Goal: Task Accomplishment & Management: Use online tool/utility

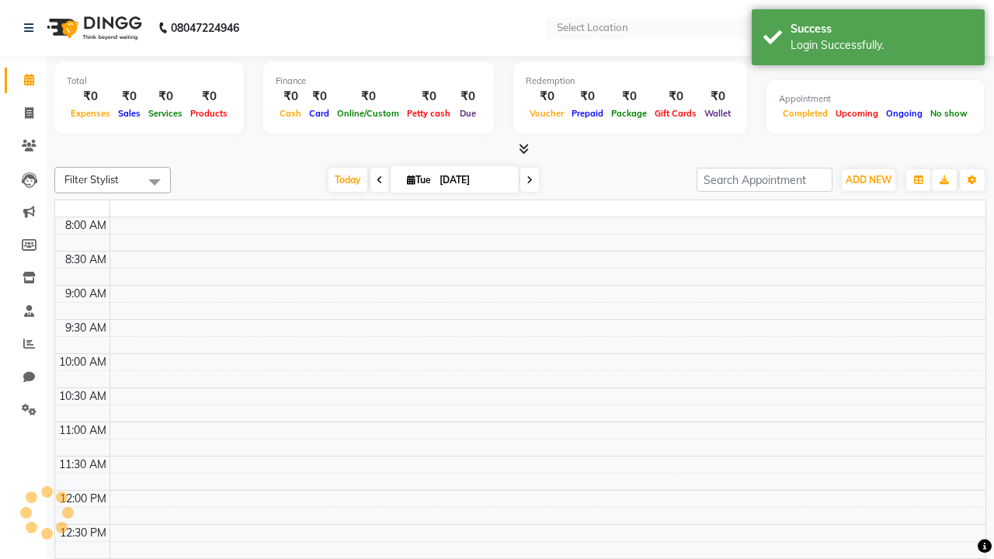
select select "en"
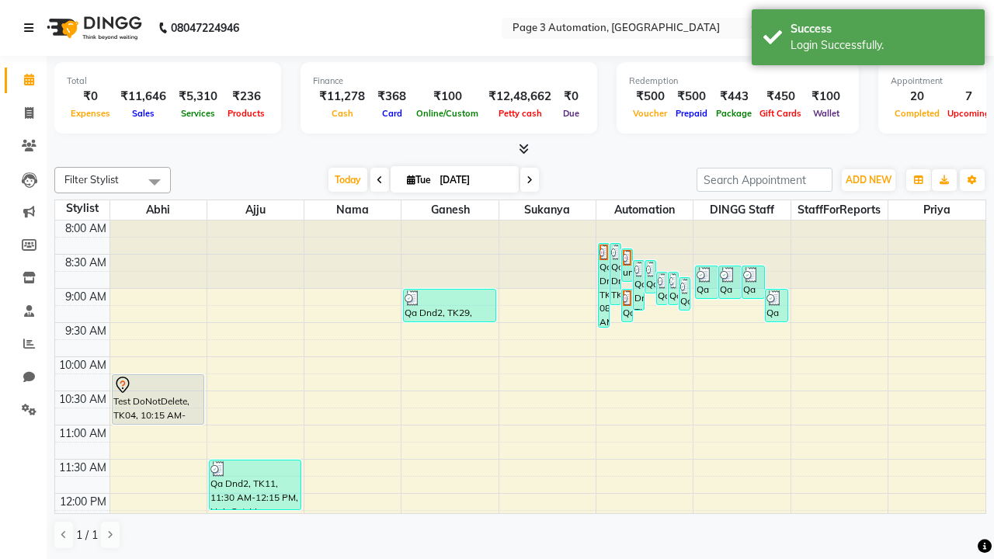
click at [32, 28] on icon at bounding box center [28, 28] width 9 height 11
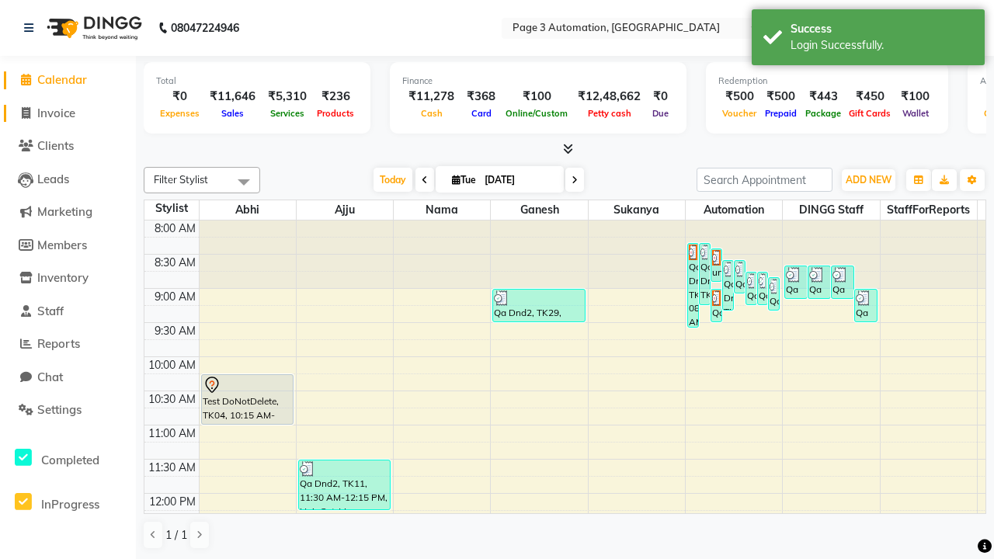
click at [68, 113] on span "Invoice" at bounding box center [56, 113] width 38 height 15
select select "2774"
select select "service"
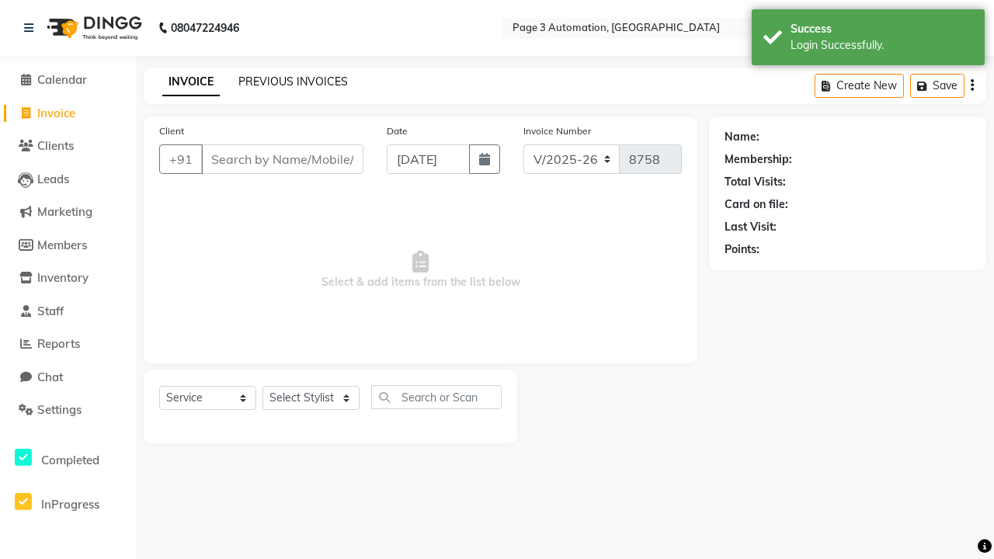
click at [293, 82] on link "PREVIOUS INVOICES" at bounding box center [294, 82] width 110 height 14
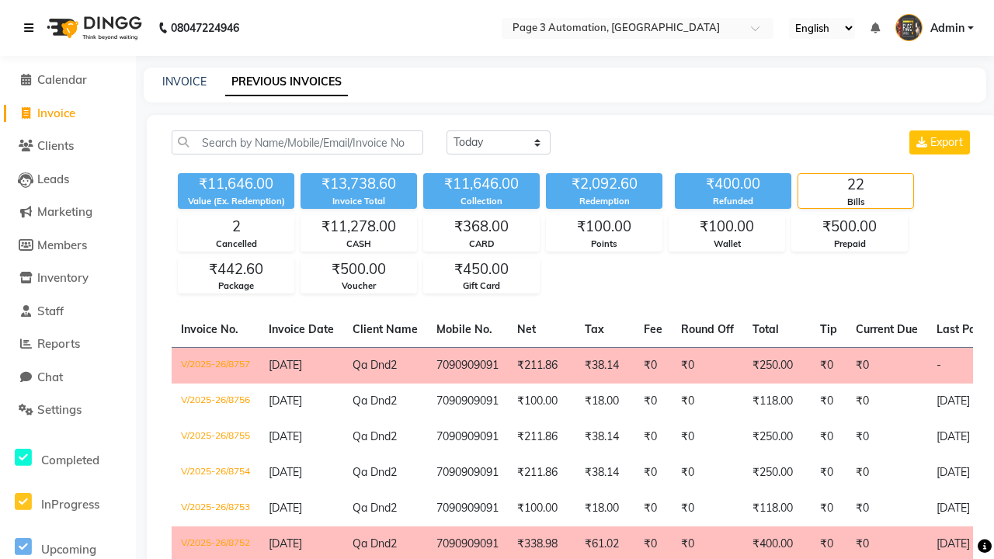
click at [32, 28] on icon at bounding box center [28, 28] width 9 height 11
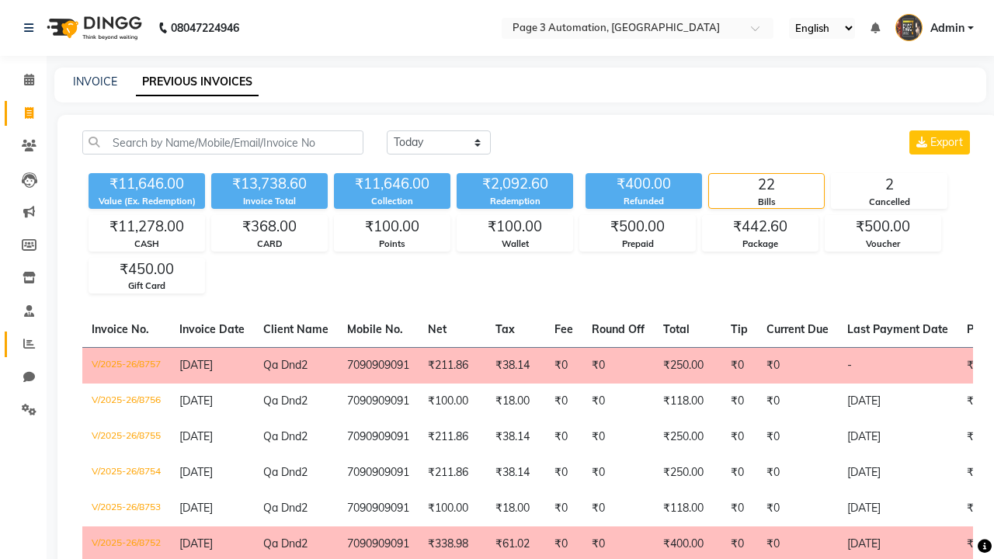
click at [23, 344] on icon at bounding box center [29, 344] width 12 height 12
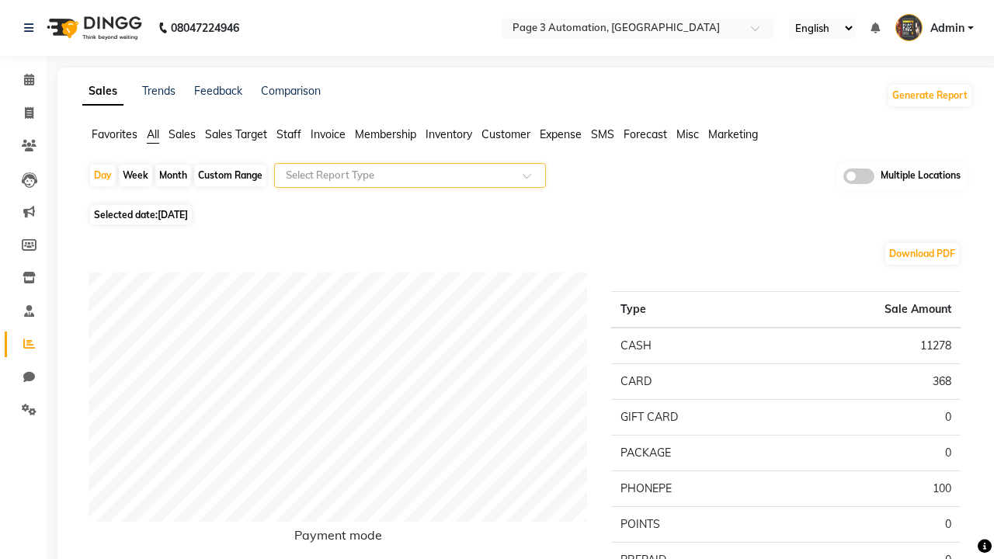
type input "Invoice"
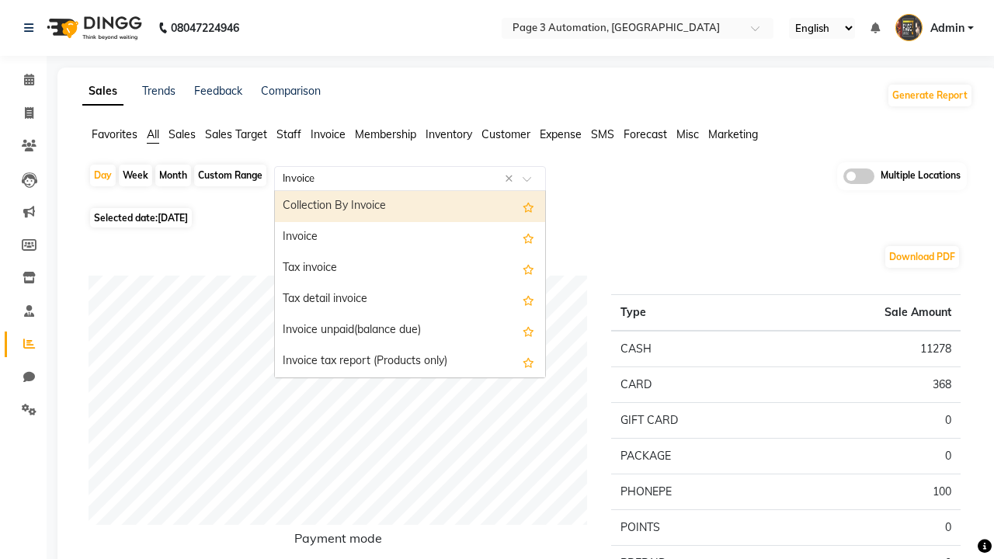
click at [410, 238] on div "Invoice" at bounding box center [410, 237] width 270 height 31
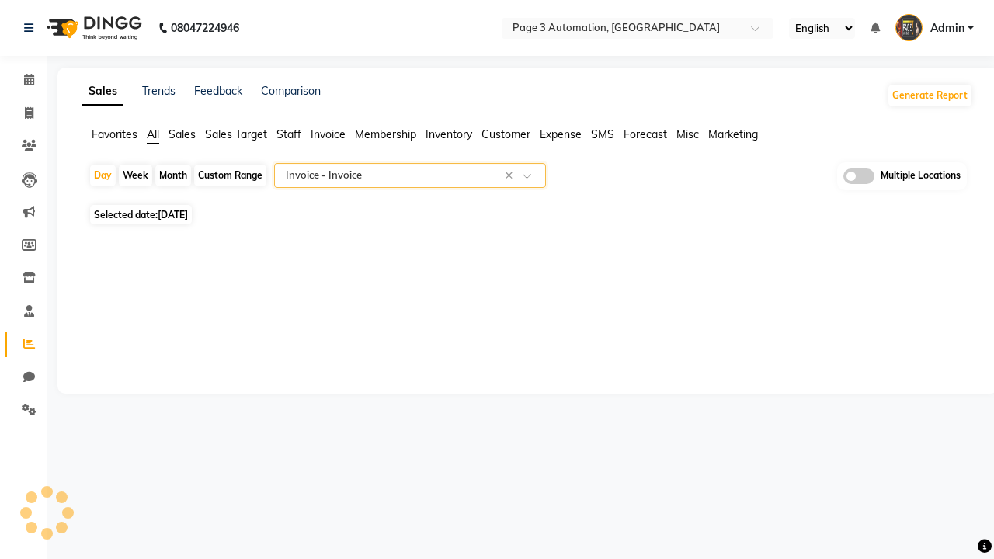
select select "full_report"
select select "csv"
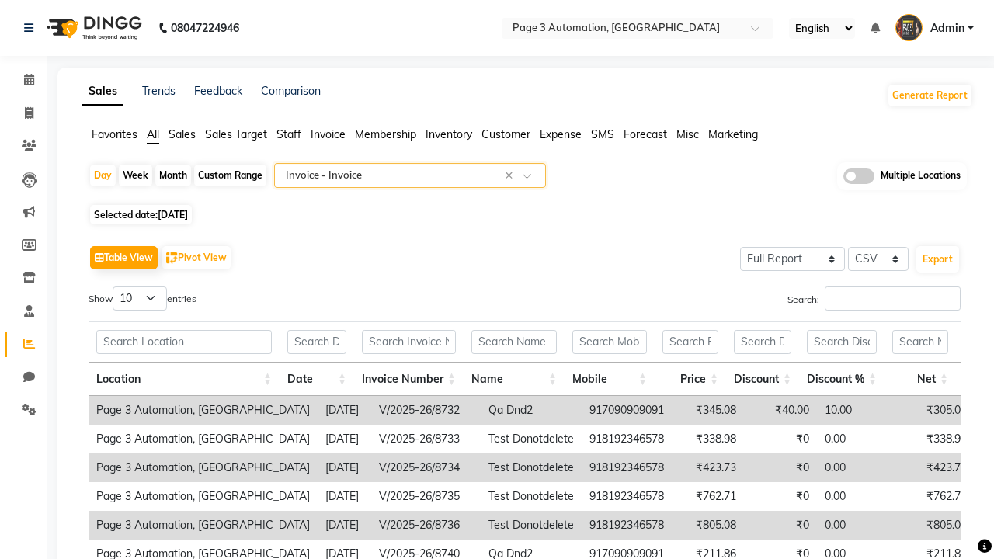
type input "Invoice Item wise"
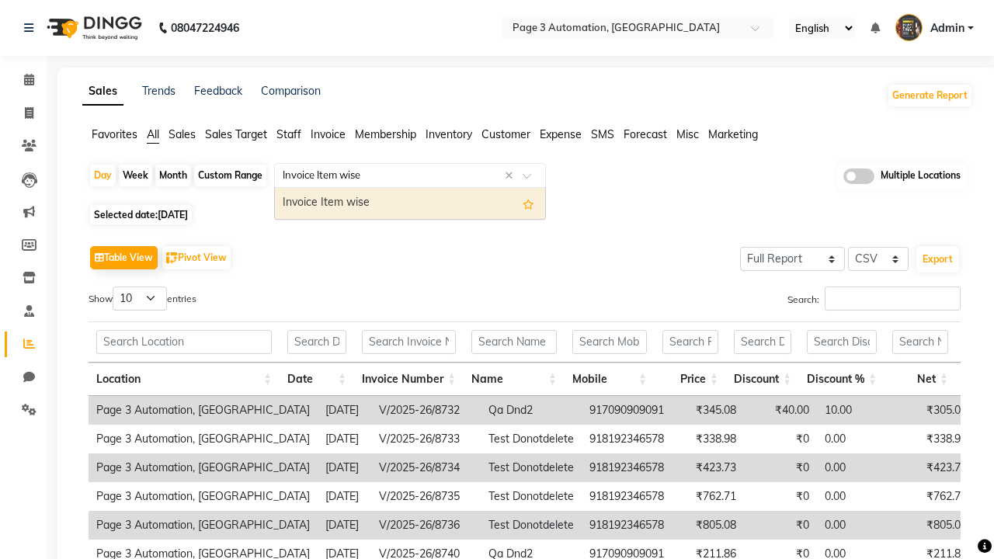
click at [410, 203] on div "Invoice Item wise" at bounding box center [410, 203] width 270 height 31
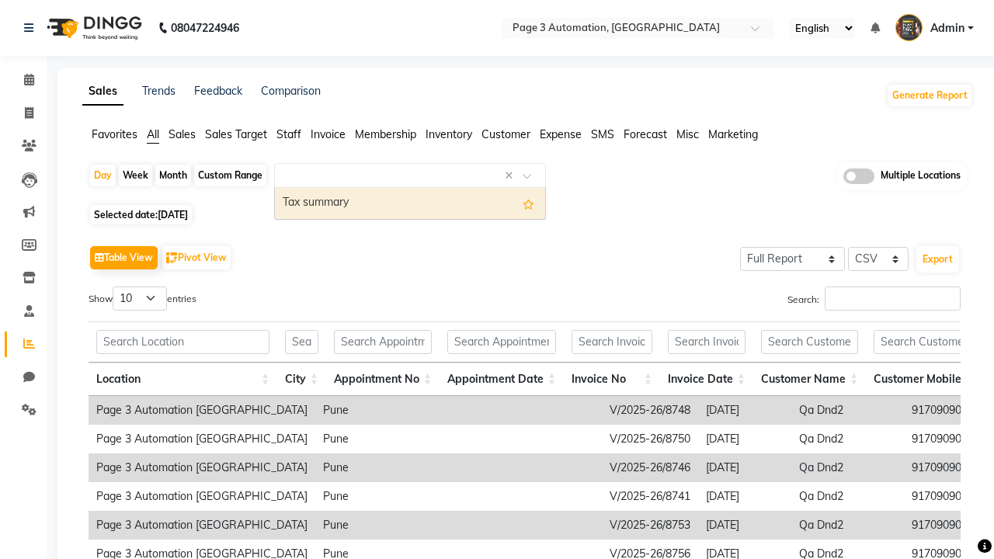
type input "Tax summary"
click at [410, 203] on div "Tax summary" at bounding box center [410, 203] width 270 height 31
